Goal: Task Accomplishment & Management: Manage account settings

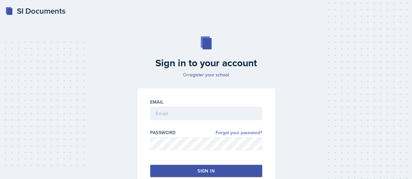
scroll to position [23, 0]
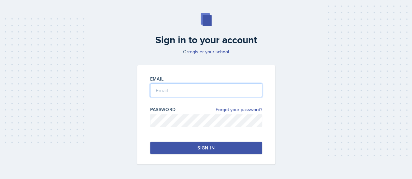
type input "[PERSON_NAME][EMAIL_ADDRESS][PERSON_NAME][DOMAIN_NAME]"
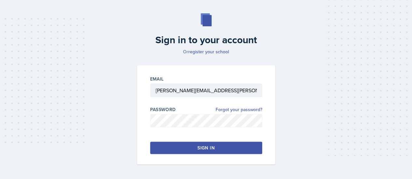
click at [220, 152] on button "Sign in" at bounding box center [206, 148] width 112 height 12
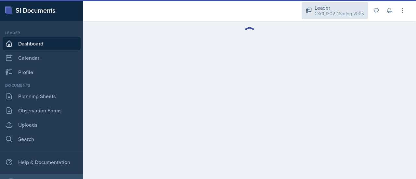
click at [336, 15] on div "CSCI 1302 / Spring 2025" at bounding box center [339, 13] width 49 height 7
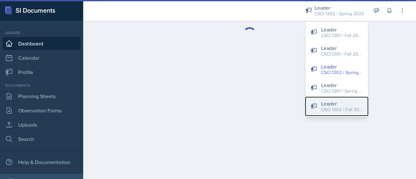
click at [346, 108] on div "CSCI 1302 / Fall 2025" at bounding box center [342, 109] width 42 height 7
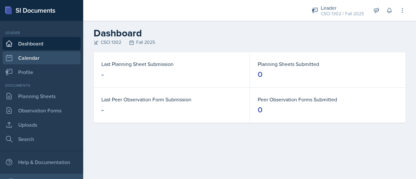
click at [35, 61] on link "Calendar" at bounding box center [42, 57] width 78 height 13
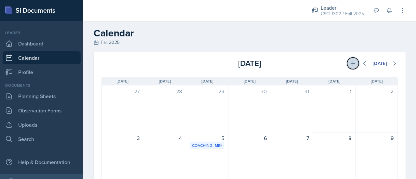
click at [350, 64] on icon at bounding box center [353, 63] width 7 height 7
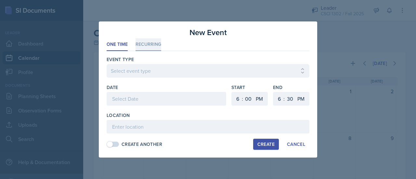
click at [149, 47] on li "Recurring" at bounding box center [149, 44] width 26 height 13
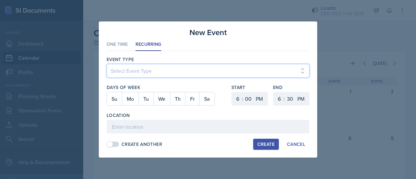
click at [151, 74] on select "Select Event Type Leader Training New Calendar Event SI Session" at bounding box center [208, 71] width 203 height 14
select select "700c1d41-4793-48d3-8616-e09499dfb71d"
click at [107, 64] on select "Select Event Type Leader Training New Calendar Event SI Session" at bounding box center [208, 71] width 203 height 14
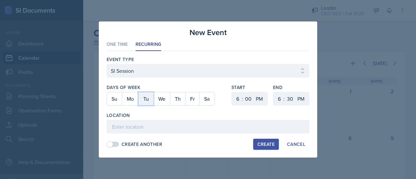
click at [147, 101] on button "Tu" at bounding box center [146, 98] width 15 height 13
click at [182, 101] on button "Th" at bounding box center [177, 98] width 15 height 13
click at [238, 98] on select "1 2 3 4 5 6 7 8 9 10 11 12" at bounding box center [237, 99] width 10 height 14
select select "5"
click at [232, 92] on select "1 2 3 4 5 6 7 8 9 10 11 12" at bounding box center [237, 99] width 10 height 14
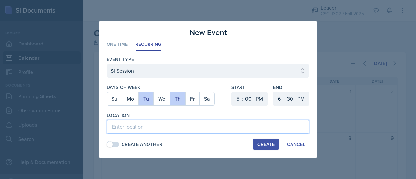
click at [157, 127] on input at bounding box center [208, 127] width 203 height 14
click at [121, 128] on input "A&S 105" at bounding box center [208, 127] width 203 height 14
type input "[PERSON_NAME] 105"
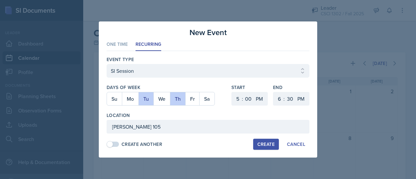
drag, startPoint x: 267, startPoint y: 146, endPoint x: 223, endPoint y: 120, distance: 51.6
click at [223, 120] on div "Event Type Select Event Type Leader Training New Calendar Event SI Session Days…" at bounding box center [208, 102] width 203 height 102
click at [271, 144] on div "Create" at bounding box center [266, 144] width 17 height 5
select select
select select "6"
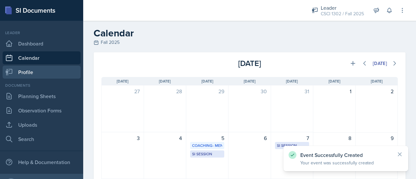
click at [47, 66] on link "Profile" at bounding box center [42, 72] width 78 height 13
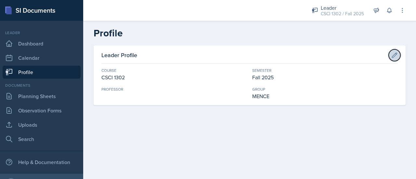
click at [391, 54] on button at bounding box center [395, 55] width 12 height 12
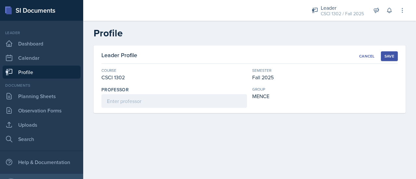
click at [152, 94] on div "Professor" at bounding box center [175, 97] width 146 height 21
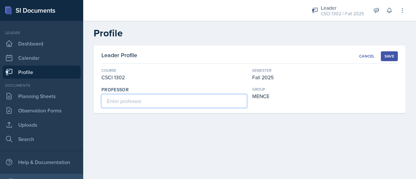
click at [145, 99] on input at bounding box center [175, 101] width 146 height 14
type input "[PERSON_NAME]"
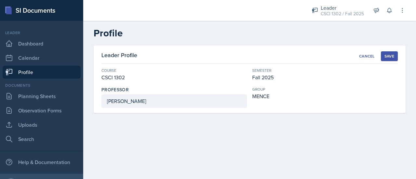
click at [390, 56] on div "Save" at bounding box center [390, 56] width 10 height 5
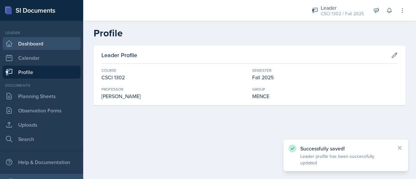
click at [25, 47] on link "Dashboard" at bounding box center [42, 43] width 78 height 13
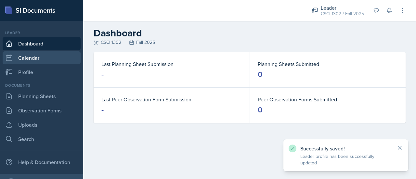
click at [36, 54] on link "Calendar" at bounding box center [42, 57] width 78 height 13
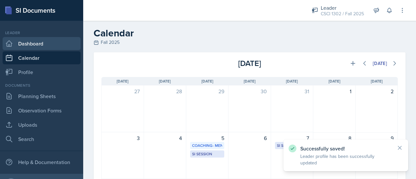
click at [40, 40] on link "Dashboard" at bounding box center [42, 43] width 78 height 13
